Goal: Task Accomplishment & Management: Use online tool/utility

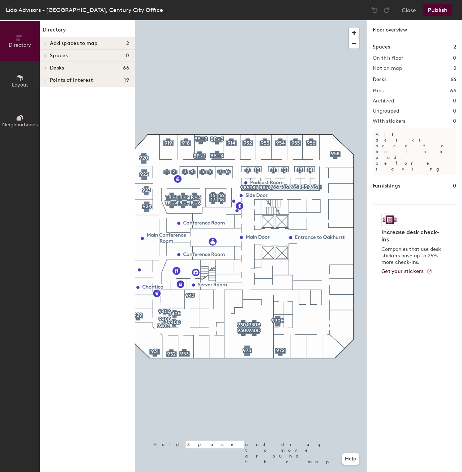
click at [269, 20] on div at bounding box center [250, 20] width 231 height 0
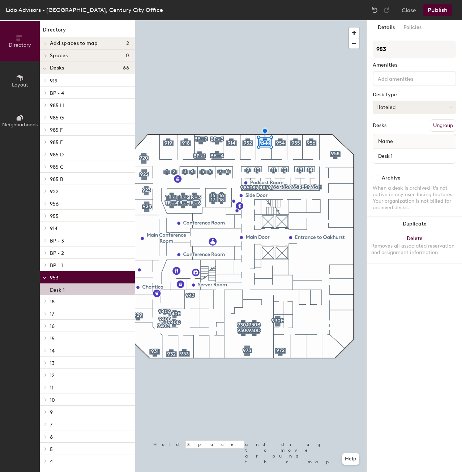
click at [415, 107] on button "Hoteled" at bounding box center [415, 107] width 84 height 13
click at [404, 128] on div "Assigned" at bounding box center [409, 129] width 72 height 11
click at [444, 9] on button "Publish" at bounding box center [437, 10] width 29 height 12
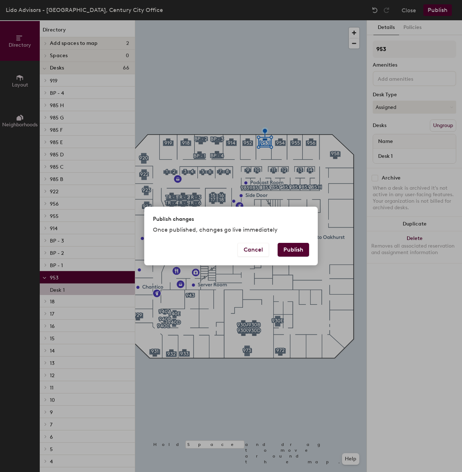
click at [292, 250] on button "Publish" at bounding box center [293, 250] width 31 height 14
